Goal: Check status: Check status

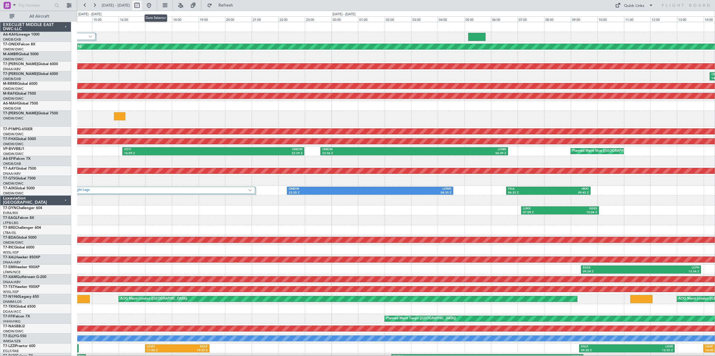
click at [142, 7] on button at bounding box center [137, 6] width 10 height 10
select select "9"
select select "2025"
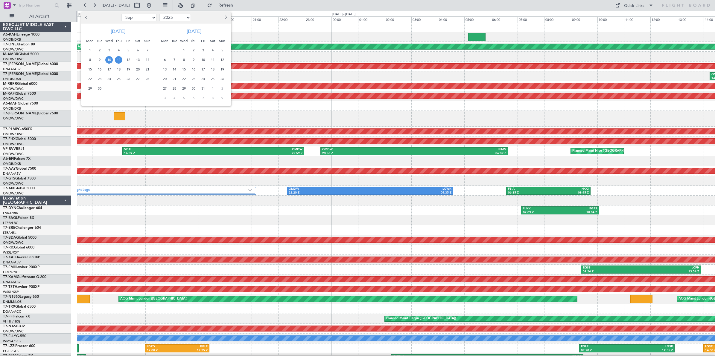
click at [141, 16] on select "Jan Feb Mar Apr May Jun [DATE] Aug Sep Oct Nov Dec" at bounding box center [138, 17] width 35 height 7
select select "8"
click at [121, 14] on select "Jan Feb Mar Apr May Jun [DATE] Aug Sep Oct Nov Dec" at bounding box center [138, 17] width 35 height 7
click at [90, 71] on span "11" at bounding box center [89, 69] width 7 height 7
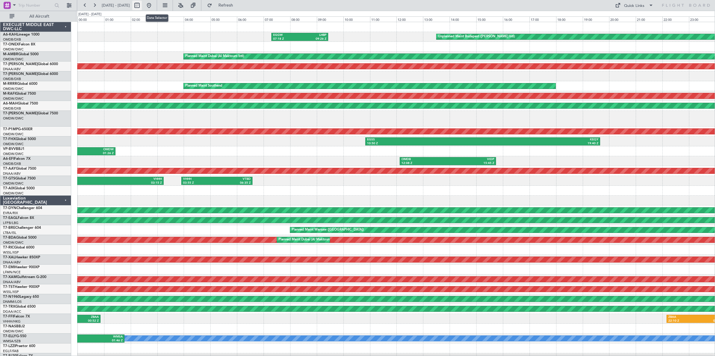
click at [142, 6] on button at bounding box center [137, 6] width 10 height 10
select select "8"
select select "2025"
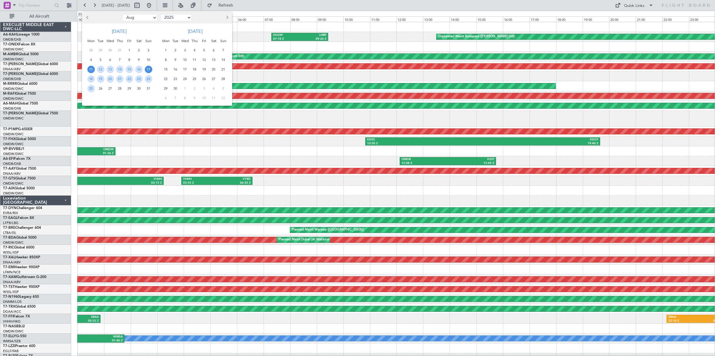
click at [148, 69] on span "17" at bounding box center [148, 69] width 7 height 7
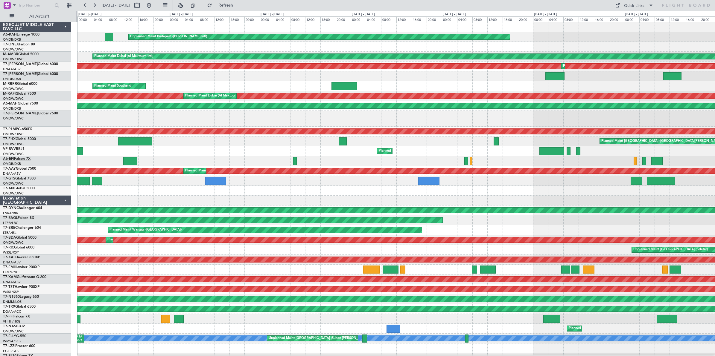
click at [29, 159] on link "A6-EFI Falcon 7X" at bounding box center [17, 159] width 28 height 4
